Goal: Task Accomplishment & Management: Complete application form

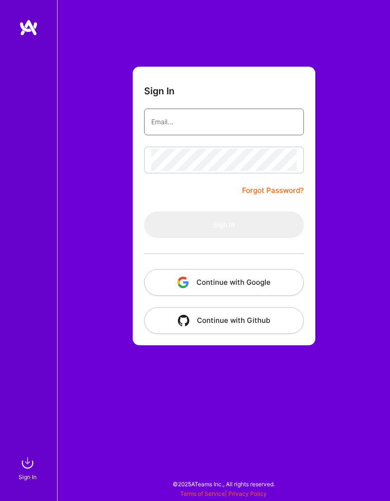
click at [217, 122] on input "email" at bounding box center [224, 121] width 146 height 23
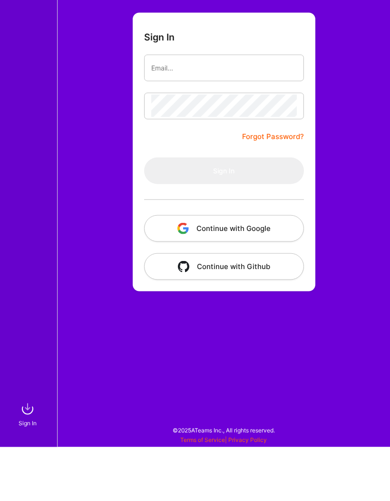
click at [262, 269] on button "Continue with Google" at bounding box center [224, 282] width 160 height 27
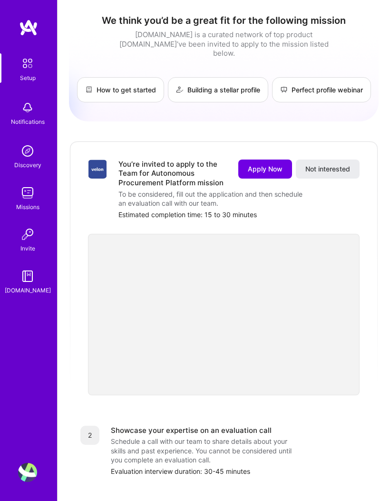
click at [262, 164] on button "Apply Now" at bounding box center [266, 169] width 54 height 19
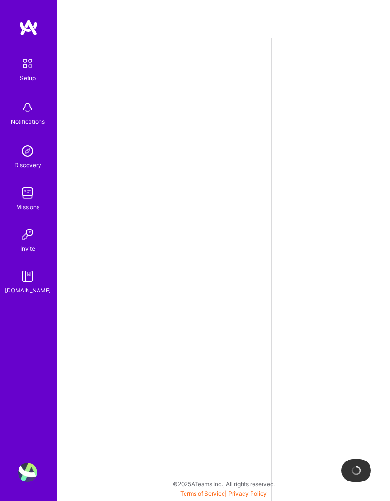
select select "US"
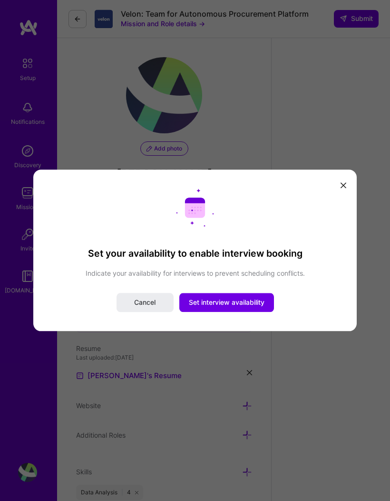
click at [247, 309] on button "Set interview availability" at bounding box center [227, 302] width 95 height 19
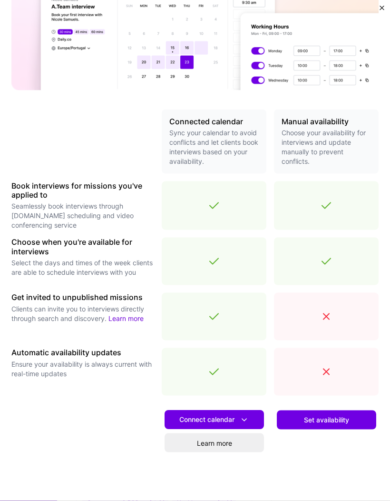
scroll to position [229, 0]
click at [251, 418] on button "Connect calendar" at bounding box center [215, 419] width 100 height 19
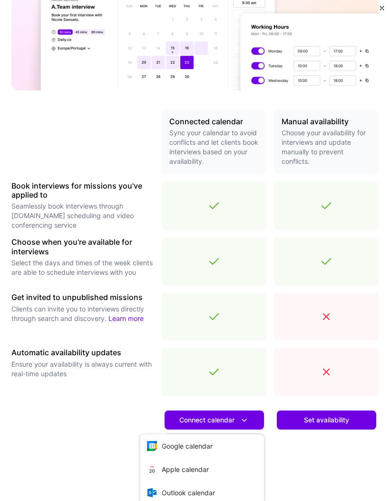
click at [213, 493] on button "Outlook calendar" at bounding box center [202, 492] width 124 height 23
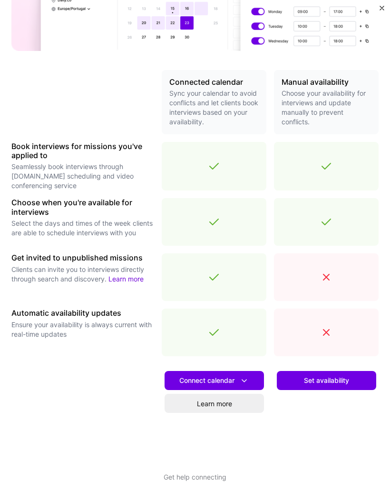
scroll to position [169, 0]
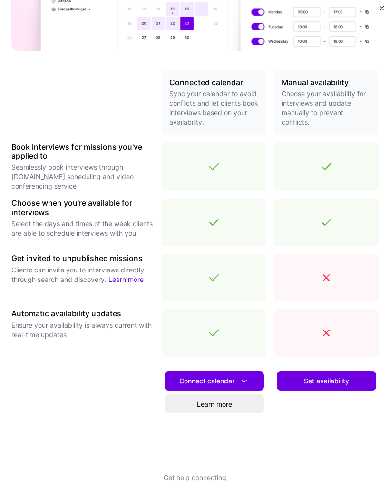
click at [249, 383] on icon at bounding box center [245, 381] width 10 height 10
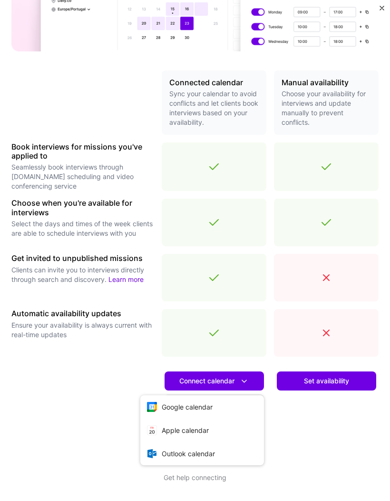
click at [209, 407] on button "Google calendar" at bounding box center [202, 406] width 124 height 23
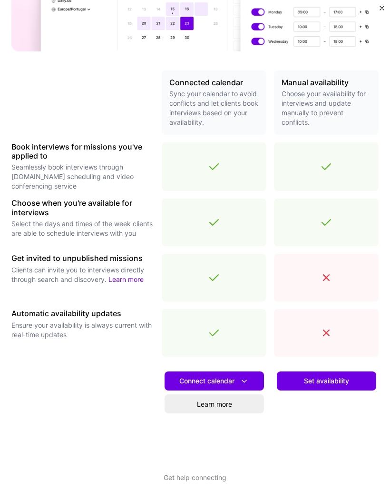
click at [235, 406] on link "Learn more" at bounding box center [215, 403] width 100 height 19
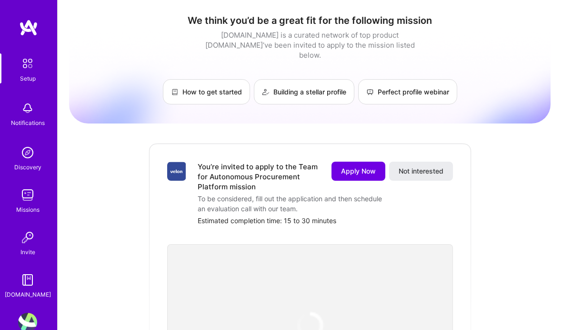
click at [362, 166] on span "Apply Now" at bounding box center [358, 171] width 35 height 10
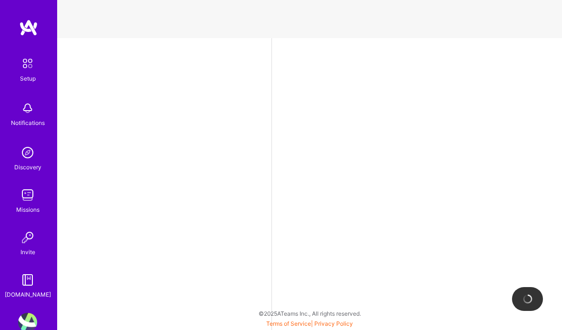
select select "US"
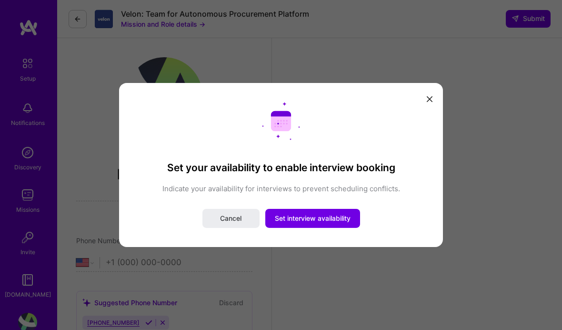
click at [326, 211] on button "Set interview availability" at bounding box center [312, 218] width 95 height 19
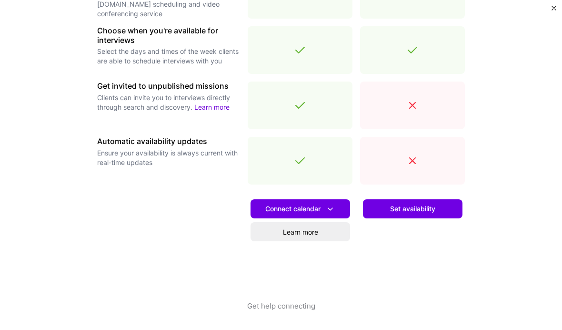
scroll to position [338, 0]
click at [341, 204] on button "Connect calendar" at bounding box center [300, 208] width 100 height 19
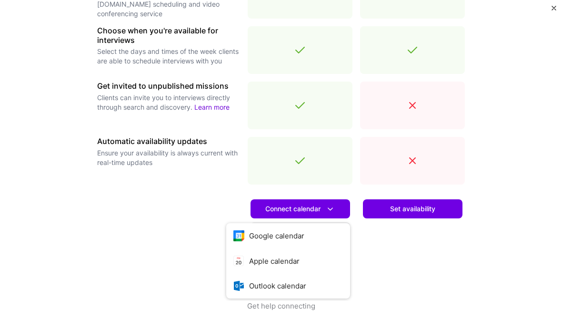
click at [291, 236] on button "Google calendar" at bounding box center [288, 235] width 124 height 25
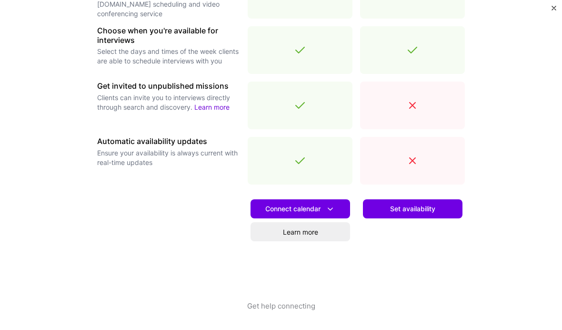
click at [348, 211] on button "Connect calendar" at bounding box center [300, 208] width 100 height 19
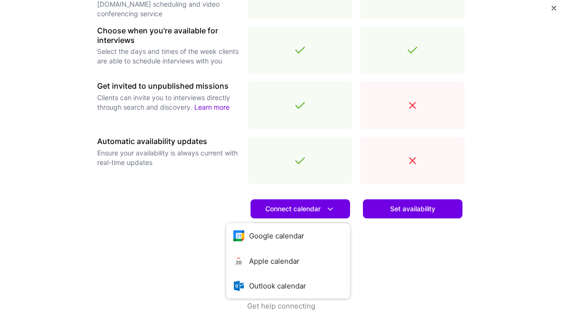
click at [294, 284] on button "Outlook calendar" at bounding box center [288, 285] width 124 height 25
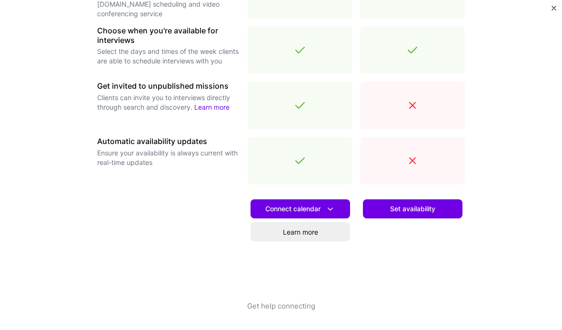
click at [342, 209] on button "Connect calendar" at bounding box center [300, 208] width 100 height 19
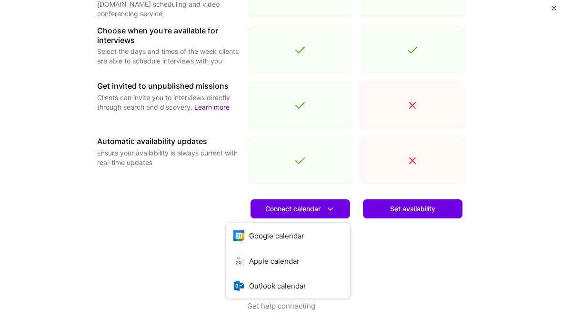
click at [301, 237] on button "Google calendar" at bounding box center [288, 235] width 124 height 25
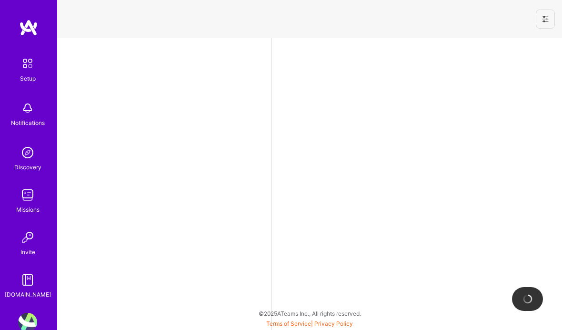
select select "US"
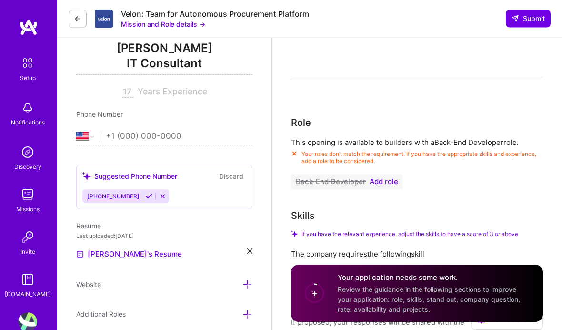
scroll to position [122, 0]
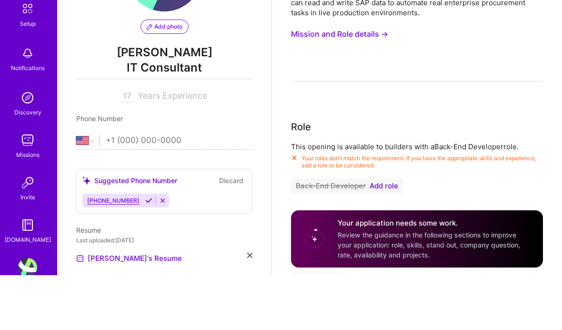
click at [380, 237] on span "Add role" at bounding box center [384, 241] width 29 height 8
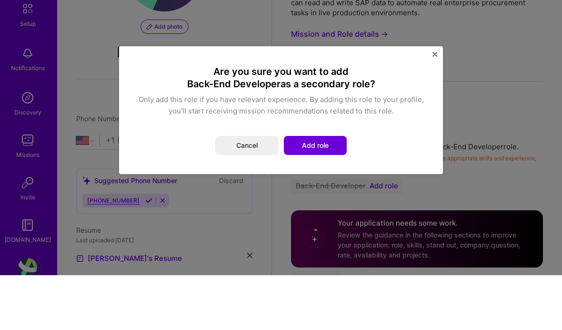
scroll to position [122, 0]
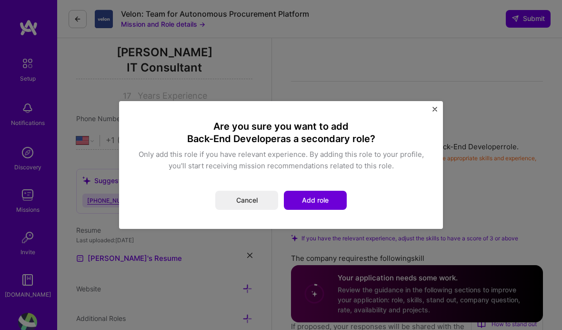
click at [315, 201] on button "Add role" at bounding box center [315, 199] width 63 height 19
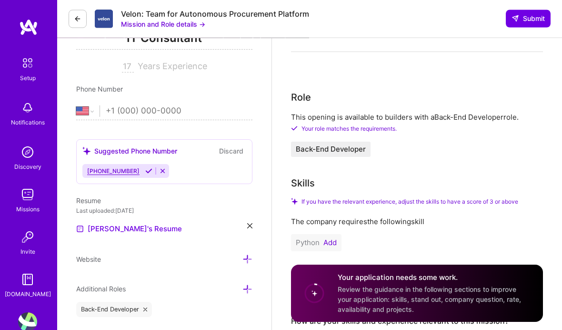
scroll to position [0, 0]
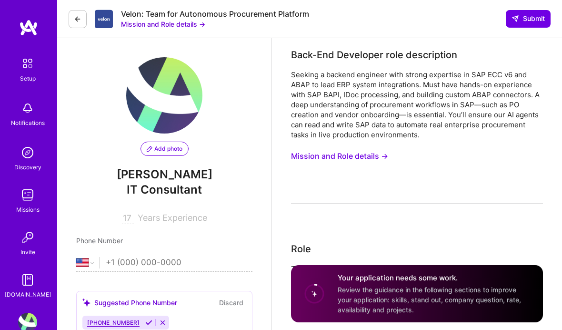
click at [368, 154] on button "Mission and Role details →" at bounding box center [339, 156] width 97 height 18
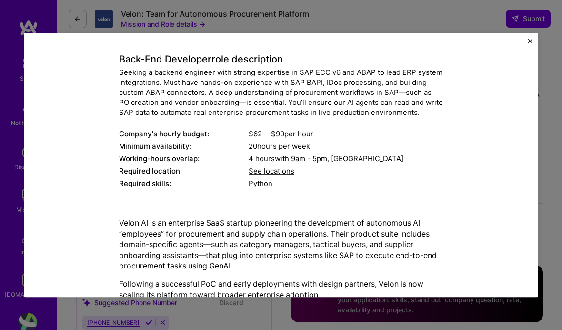
scroll to position [33, 0]
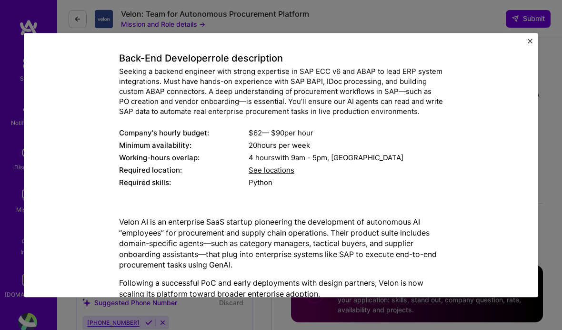
click at [278, 166] on span "See locations" at bounding box center [272, 170] width 46 height 9
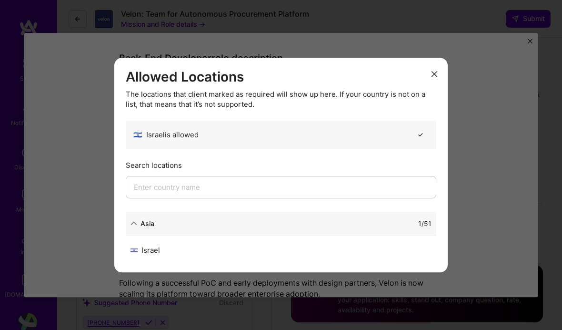
click at [432, 80] on button "modal" at bounding box center [434, 73] width 11 height 16
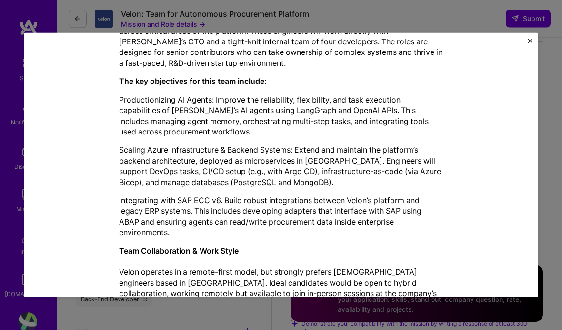
scroll to position [162, 0]
click at [531, 43] on img "Close" at bounding box center [530, 41] width 5 height 5
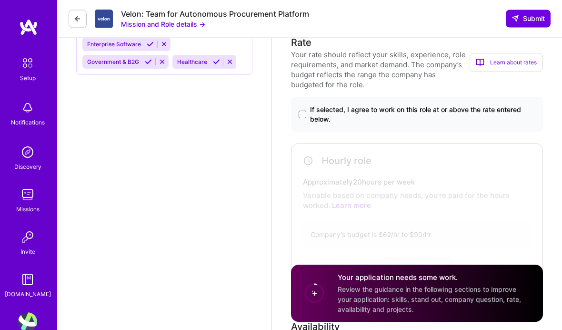
scroll to position [707, 0]
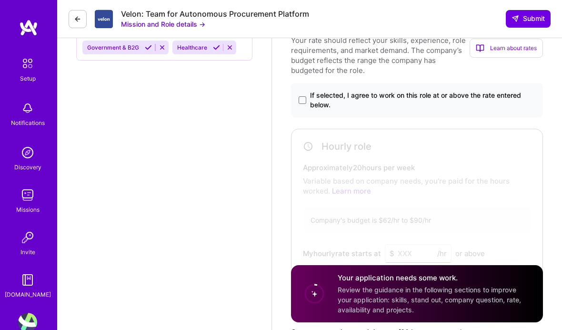
click at [300, 104] on span at bounding box center [303, 100] width 8 height 8
click at [0, 0] on input "If selected, I agree to work on this role at or above the rate entered below." at bounding box center [0, 0] width 0 height 0
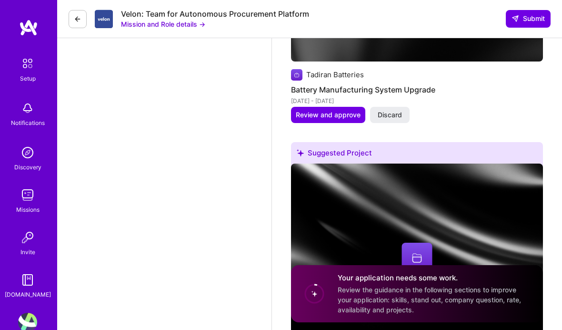
scroll to position [1524, 0]
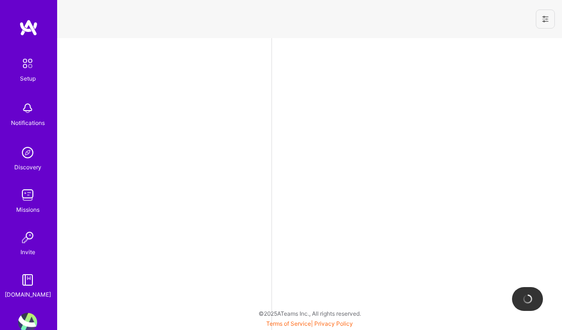
select select "US"
